Goal: Complete application form

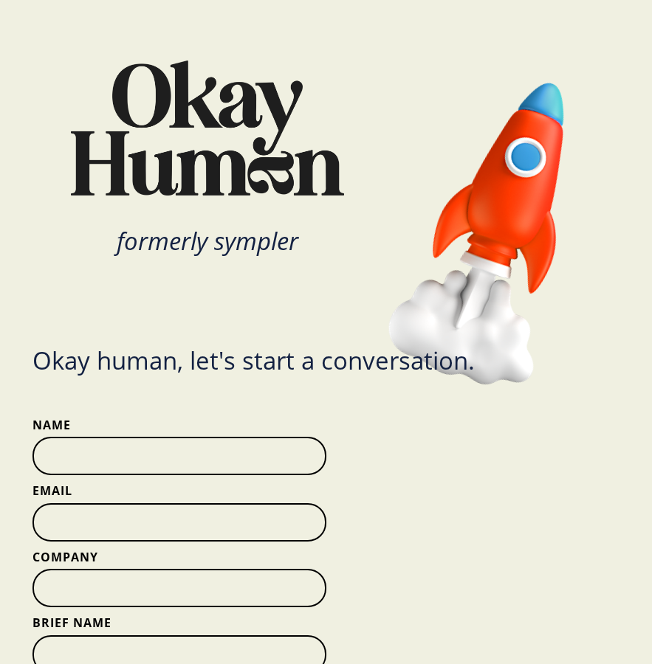
scroll to position [47, 0]
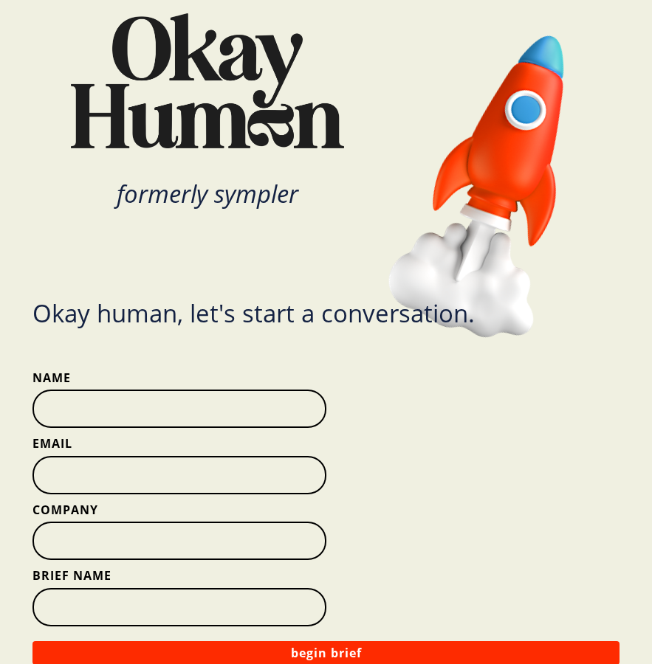
click at [255, 423] on input "Name" at bounding box center [178, 409] width 293 height 38
type input "[PERSON_NAME]"
type input "[EMAIL_ADDRESS][PERSON_NAME][DOMAIN_NAME]"
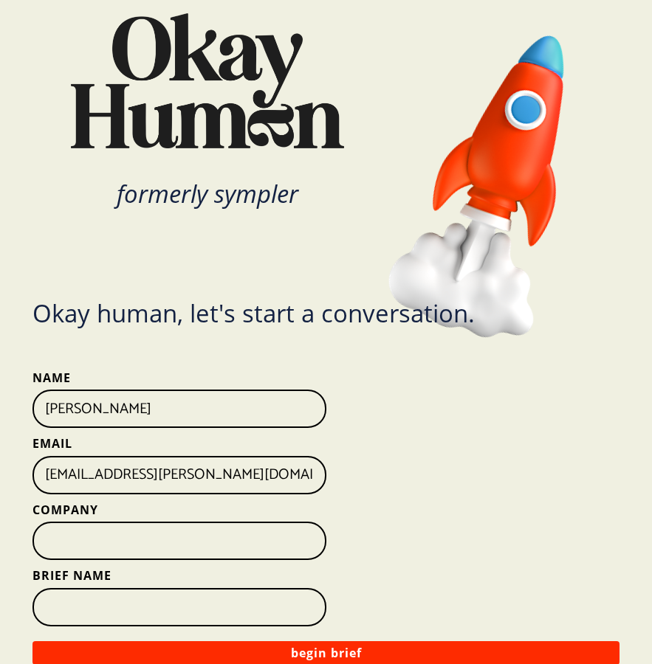
click at [216, 541] on input "Company" at bounding box center [178, 541] width 293 height 38
type input "Ogilvy"
type input "P"
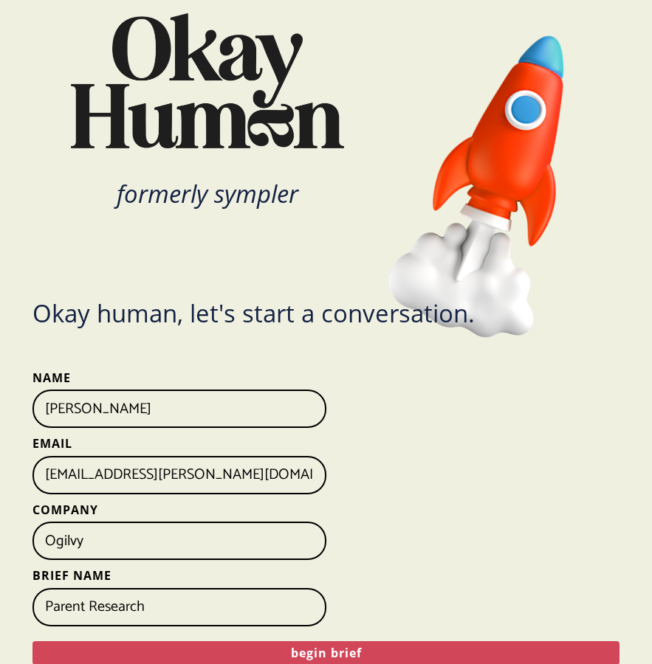
type input "Parent Research"
click at [301, 653] on button "begin brief" at bounding box center [325, 654] width 587 height 24
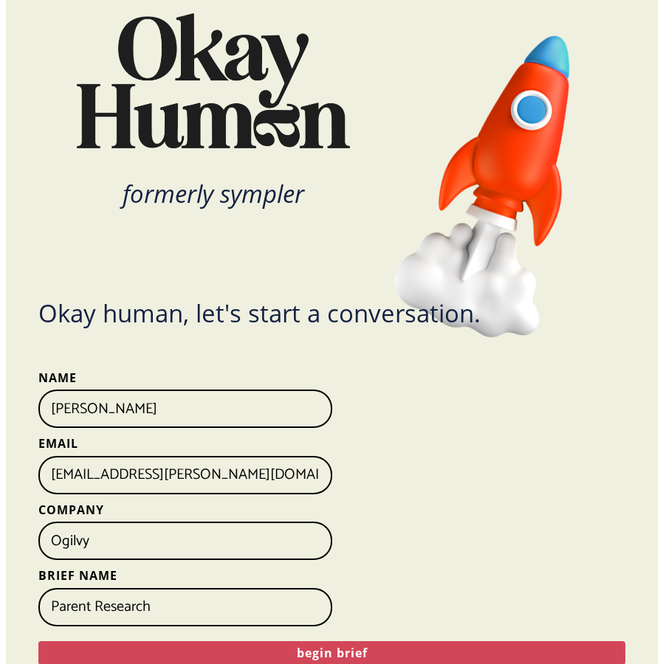
scroll to position [0, 0]
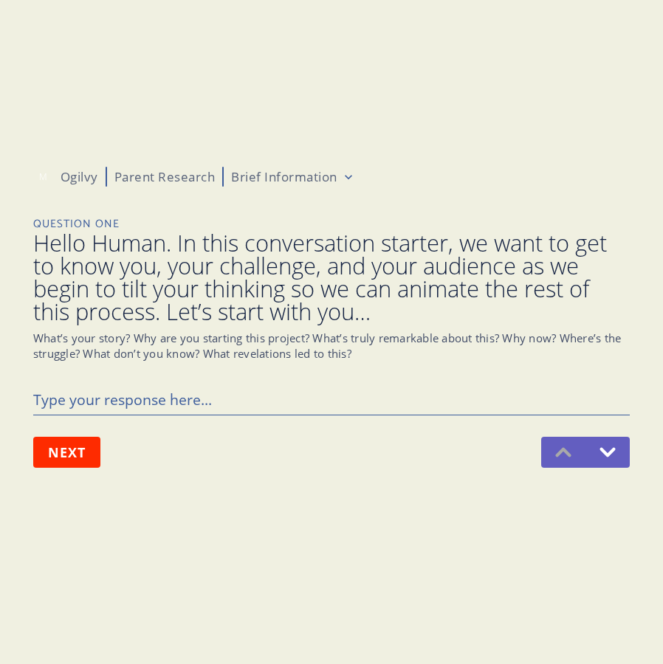
click at [265, 300] on span "Hello Human. In this conversation starter, we want to get to know you, your cha…" at bounding box center [331, 278] width 597 height 92
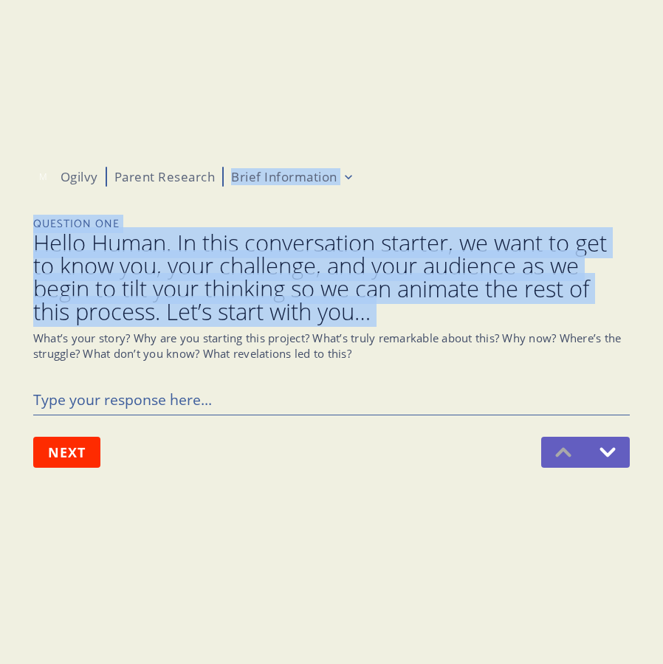
drag, startPoint x: 265, startPoint y: 300, endPoint x: 312, endPoint y: 159, distance: 148.7
click at [312, 159] on div "1 2 3 4 5 6 7 8 9 M Ogilvy Parent Research Brief Information Question One Hello…" at bounding box center [331, 317] width 597 height 419
click at [310, 256] on span "Hello Human. In this conversation starter, we want to get to know you, your cha…" at bounding box center [331, 278] width 597 height 92
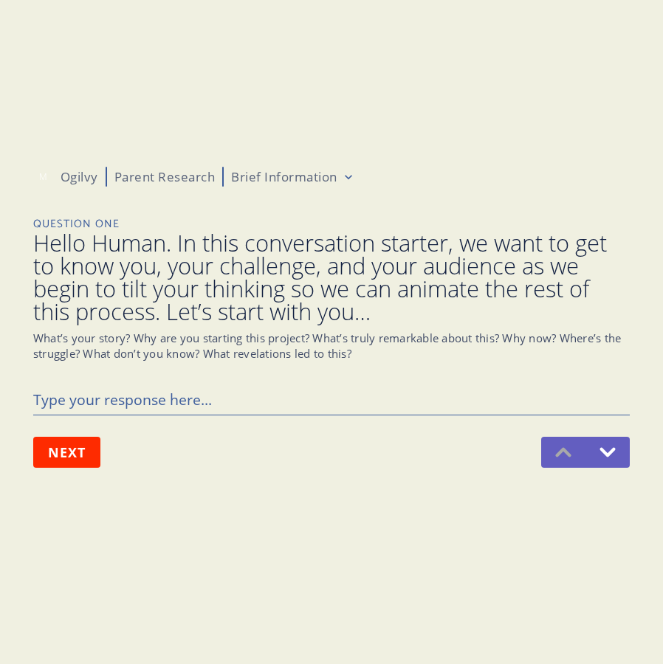
click at [337, 177] on html "1 2 3 4 5 6 7 8 9 M Ogilvy Parent Research Brief Information Question One Hello…" at bounding box center [331, 332] width 663 height 664
click at [390, 175] on html "1 2 3 4 5 6 7 8 9 M Ogilvy Parent Research Brief Information Question One Hello…" at bounding box center [331, 332] width 663 height 664
click at [354, 292] on span "Hello Human. In this conversation starter, we want to get to know you, your cha…" at bounding box center [331, 278] width 597 height 92
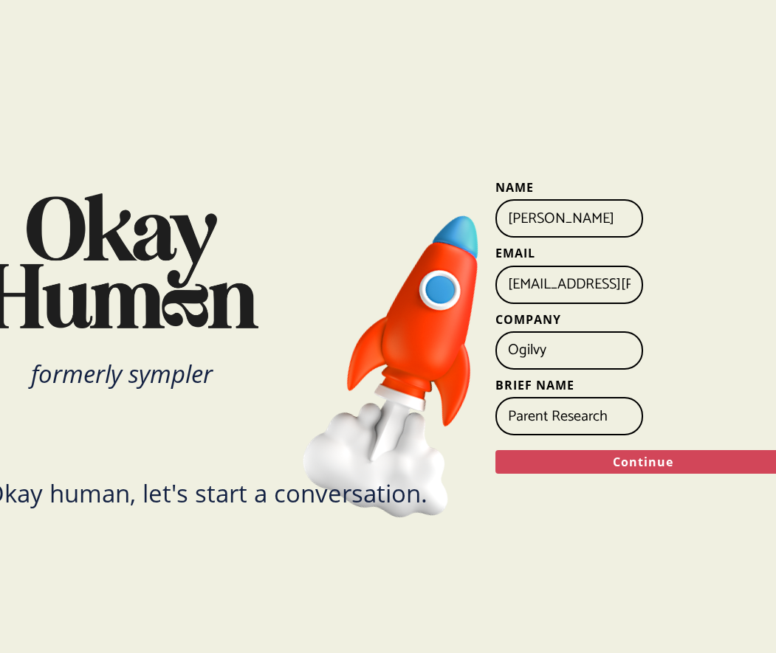
click at [597, 471] on button "Continue" at bounding box center [642, 462] width 295 height 24
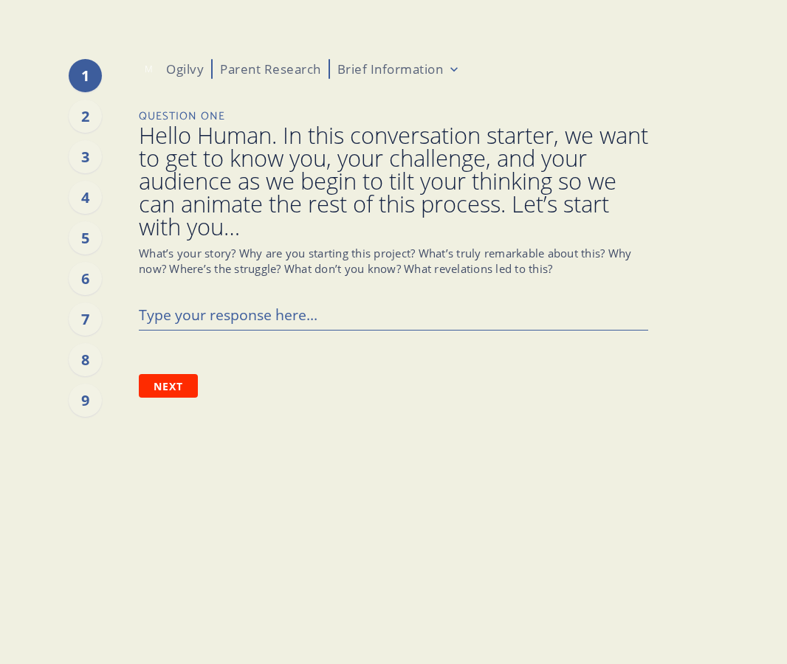
click at [441, 66] on html "1 2 3 4 5 6 7 8 9 M Ogilvy Parent Research Brief Information Question One Hello…" at bounding box center [393, 332] width 787 height 664
click at [83, 114] on div "2" at bounding box center [85, 116] width 33 height 33
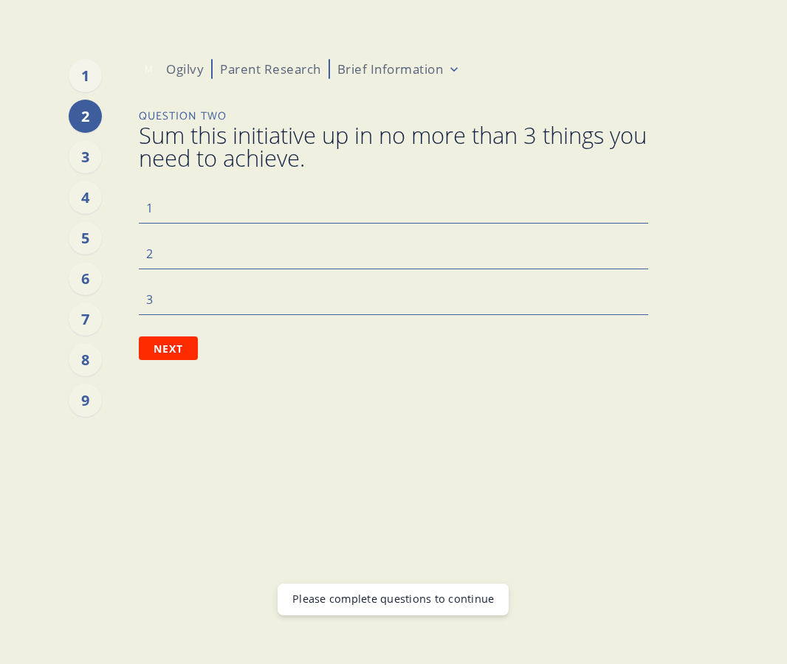
click at [95, 69] on div "1" at bounding box center [85, 75] width 33 height 33
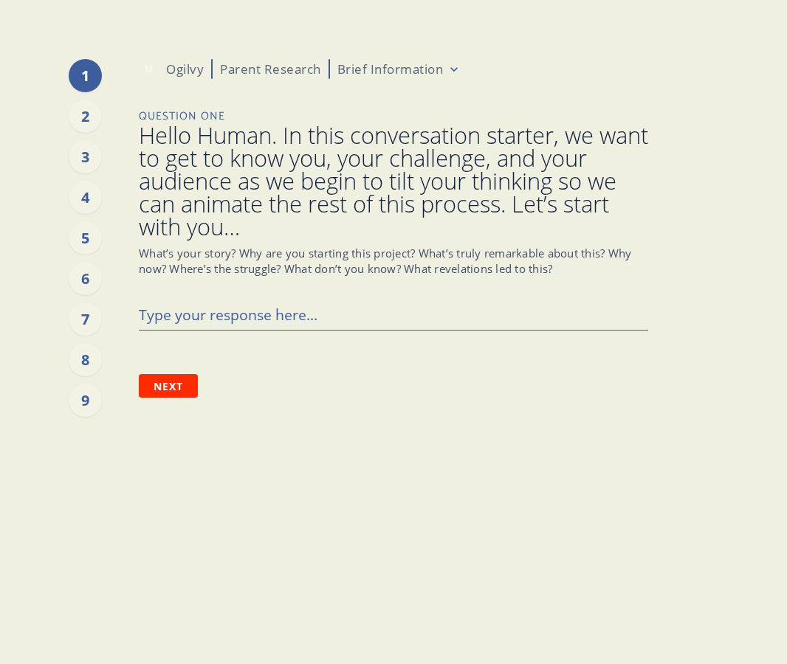
click at [445, 78] on div "M Ogilvy Parent Research Brief Information" at bounding box center [393, 69] width 509 height 20
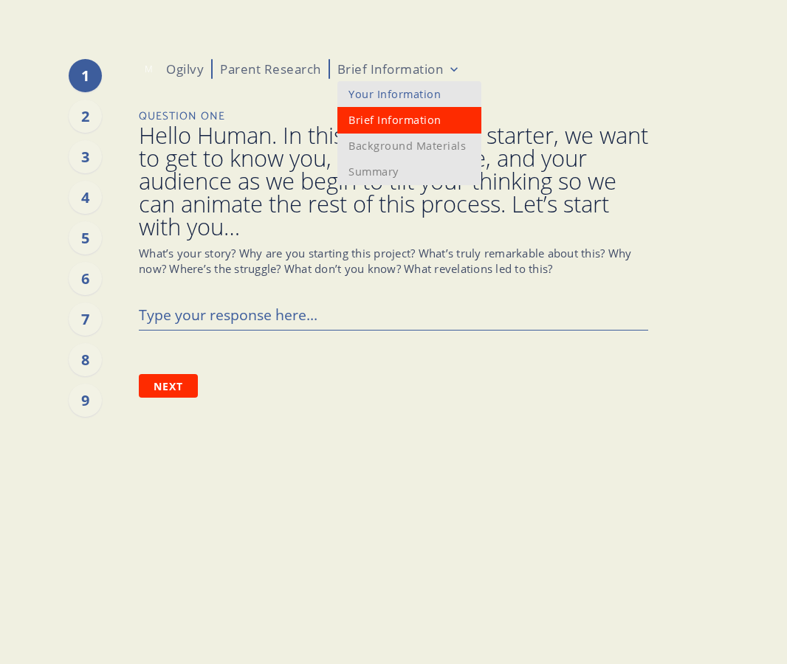
click at [442, 62] on html "1 2 3 4 5 6 7 8 9 M Ogilvy Parent Research Brief Information Question One Hello…" at bounding box center [393, 332] width 787 height 664
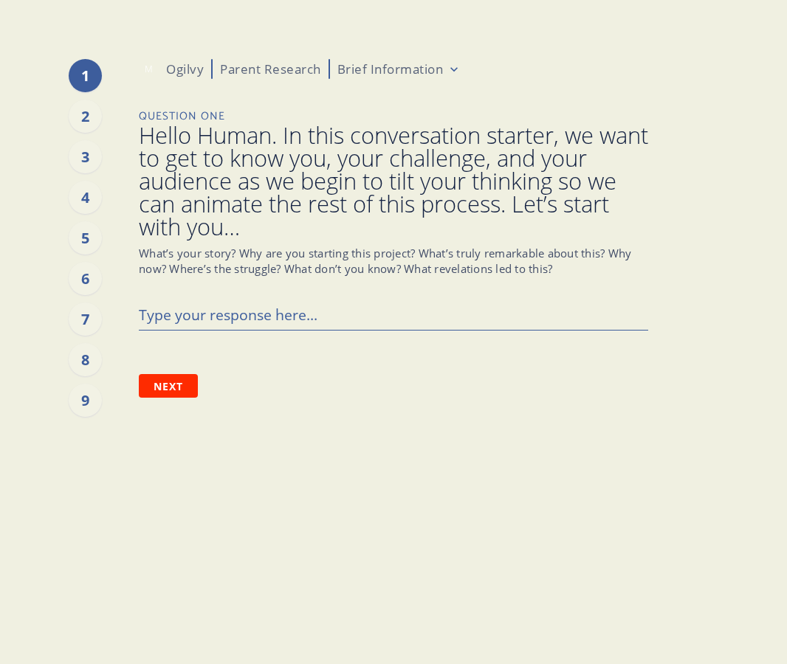
click at [526, 100] on html "1 2 3 4 5 6 7 8 9 M Ogilvy Parent Research Brief Information Question One Hello…" at bounding box center [393, 332] width 787 height 664
click at [97, 115] on div "2" at bounding box center [85, 116] width 33 height 33
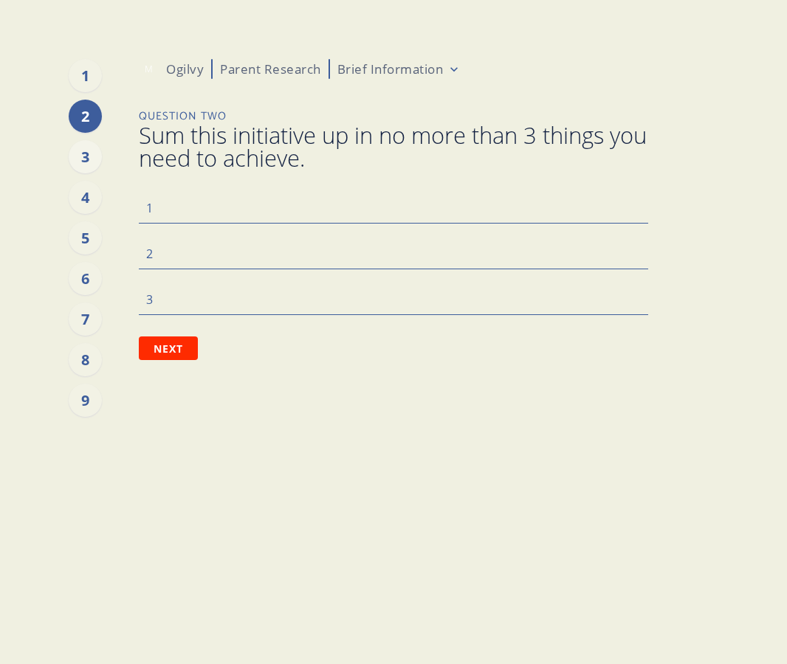
click at [89, 168] on div "3" at bounding box center [85, 156] width 33 height 33
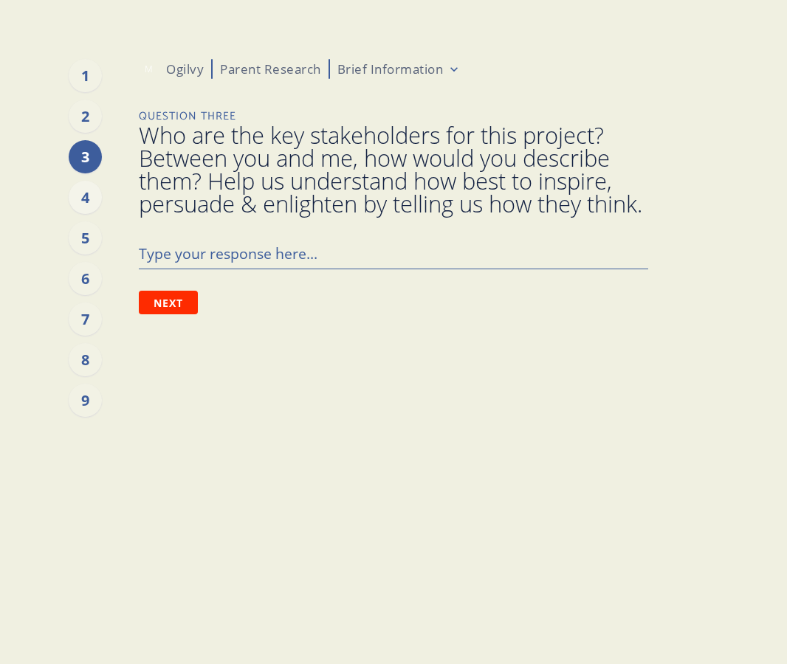
click at [92, 191] on div "4" at bounding box center [85, 197] width 33 height 33
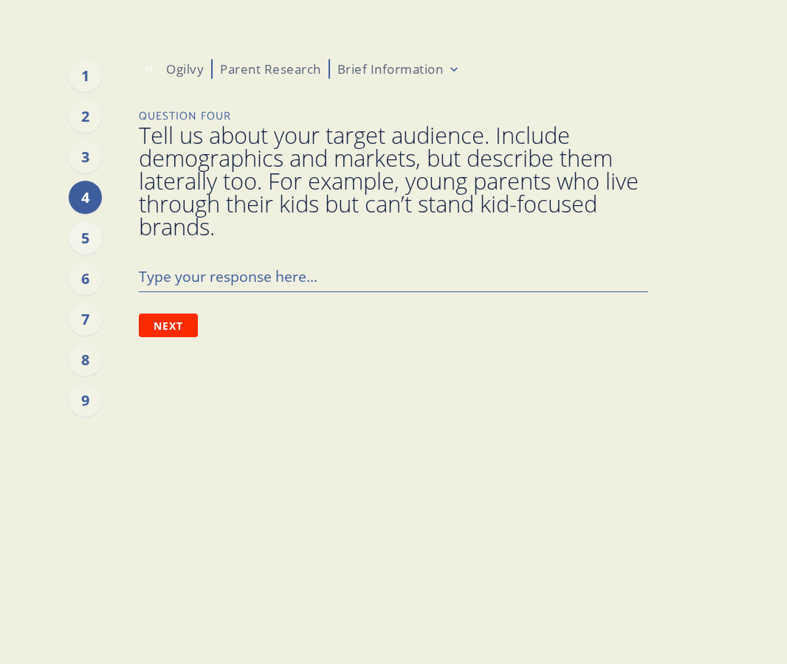
click at [88, 239] on div "5" at bounding box center [85, 237] width 33 height 33
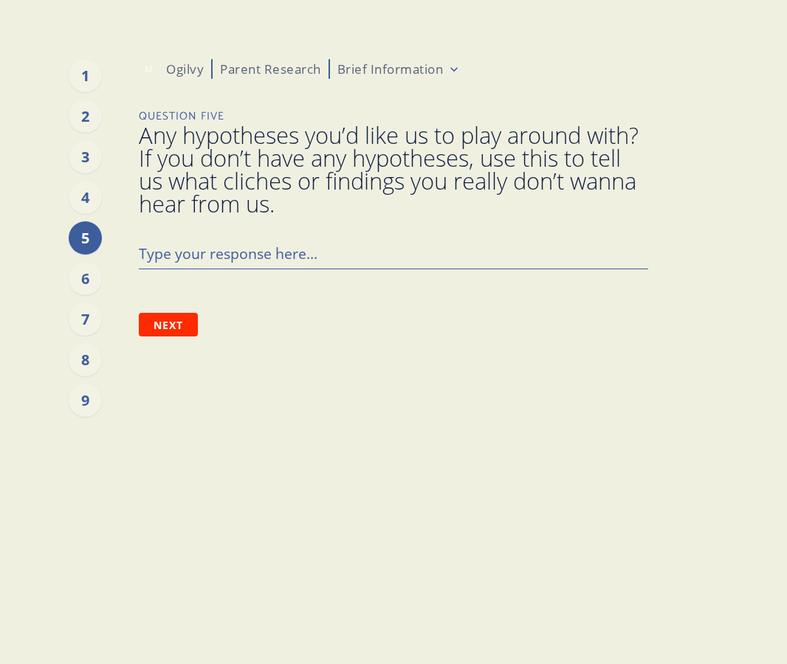
click at [137, 282] on div "1 2 3 4 5 6 7 8 9 M Ogilvy Parent Research Brief Information Question Five Any …" at bounding box center [394, 332] width 630 height 664
click at [99, 281] on div "6" at bounding box center [85, 278] width 33 height 33
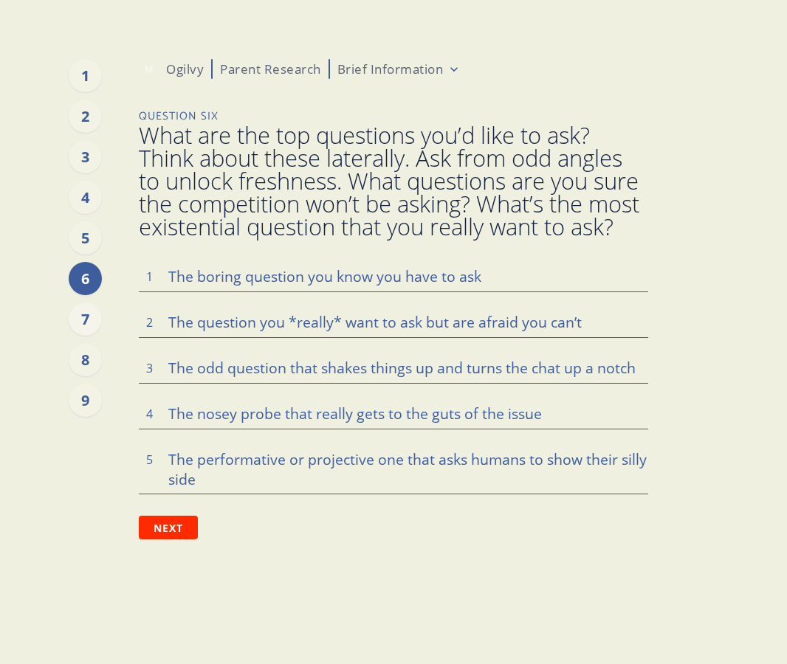
click at [88, 321] on div "7" at bounding box center [85, 319] width 33 height 33
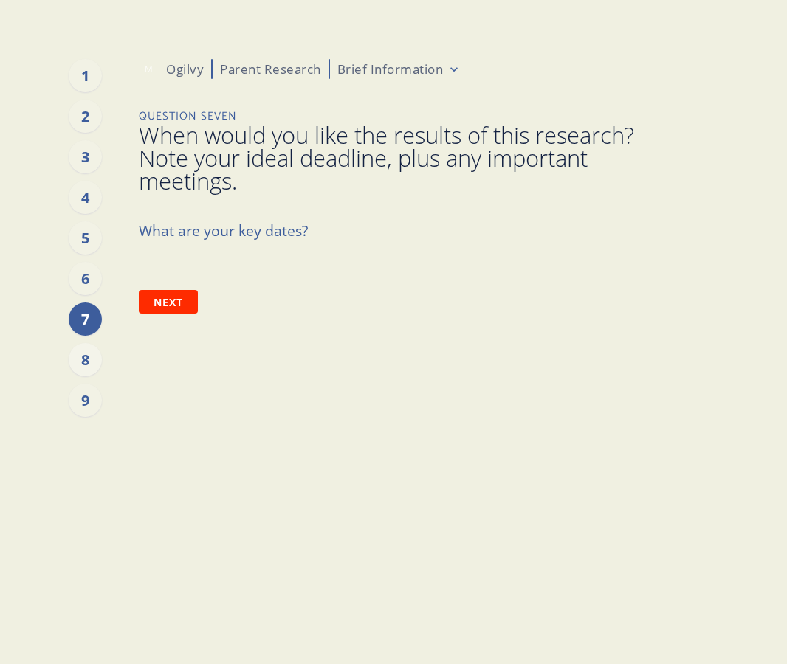
click at [86, 363] on div "8" at bounding box center [85, 359] width 33 height 33
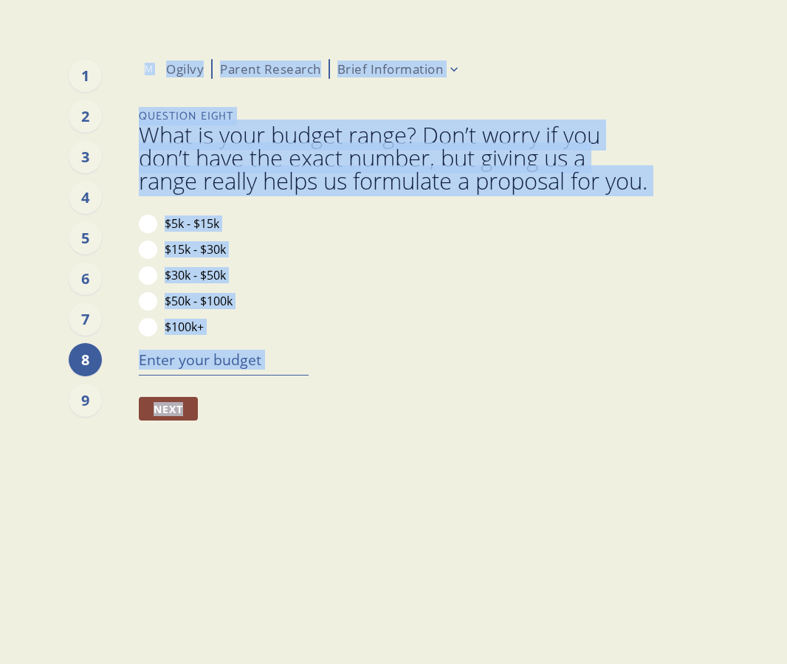
drag, startPoint x: 79, startPoint y: 413, endPoint x: 167, endPoint y: 521, distance: 138.5
click at [169, 522] on div "1 2 3 4 5 6 7 8 9 M Ogilvy Parent Research Brief Information Question Eight Wha…" at bounding box center [393, 332] width 509 height 664
click at [302, 540] on div "1 2 3 4 5 6 7 8 9 M Ogilvy Parent Research Brief Information Question Eight Wha…" at bounding box center [393, 332] width 509 height 664
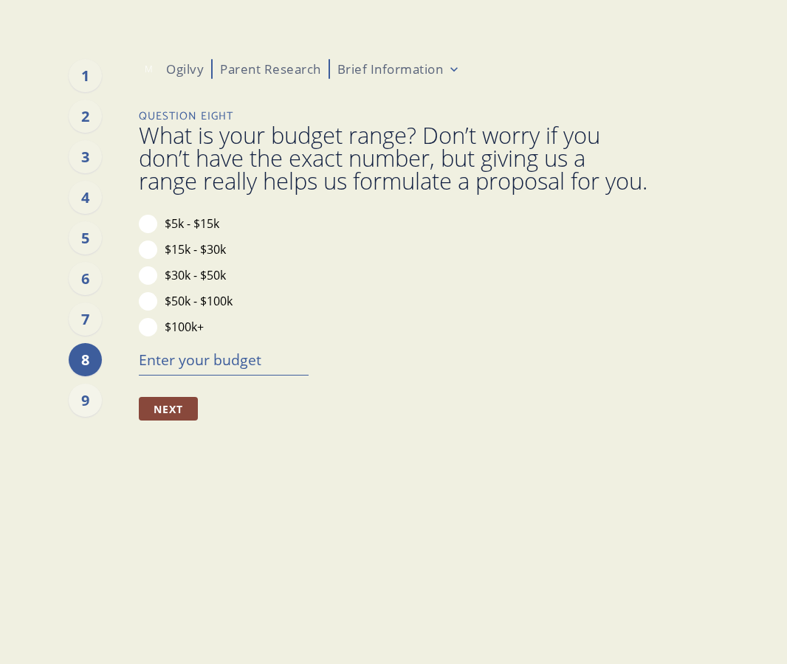
click at [89, 401] on div "9" at bounding box center [85, 400] width 33 height 33
click at [97, 411] on div "9" at bounding box center [85, 400] width 33 height 33
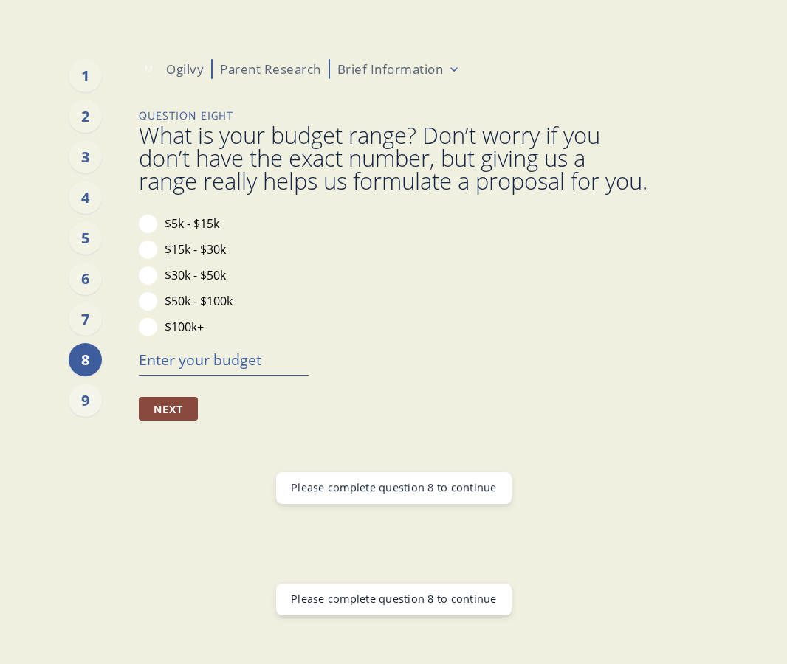
click at [87, 403] on div "9" at bounding box center [85, 400] width 33 height 33
click at [94, 75] on div "1" at bounding box center [85, 75] width 33 height 33
type textarea "x"
